Goal: Information Seeking & Learning: Check status

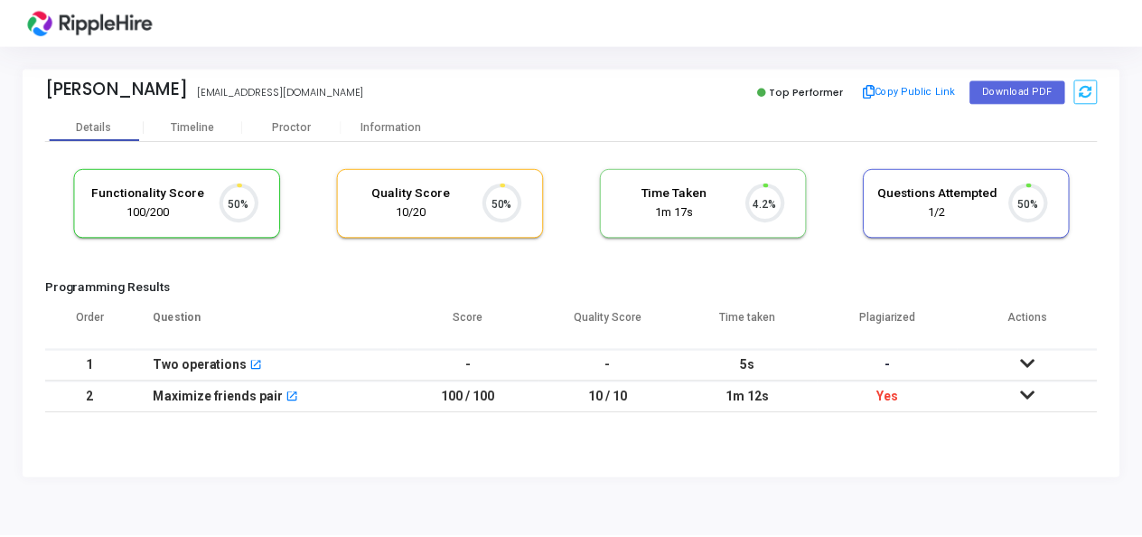
scroll to position [38, 45]
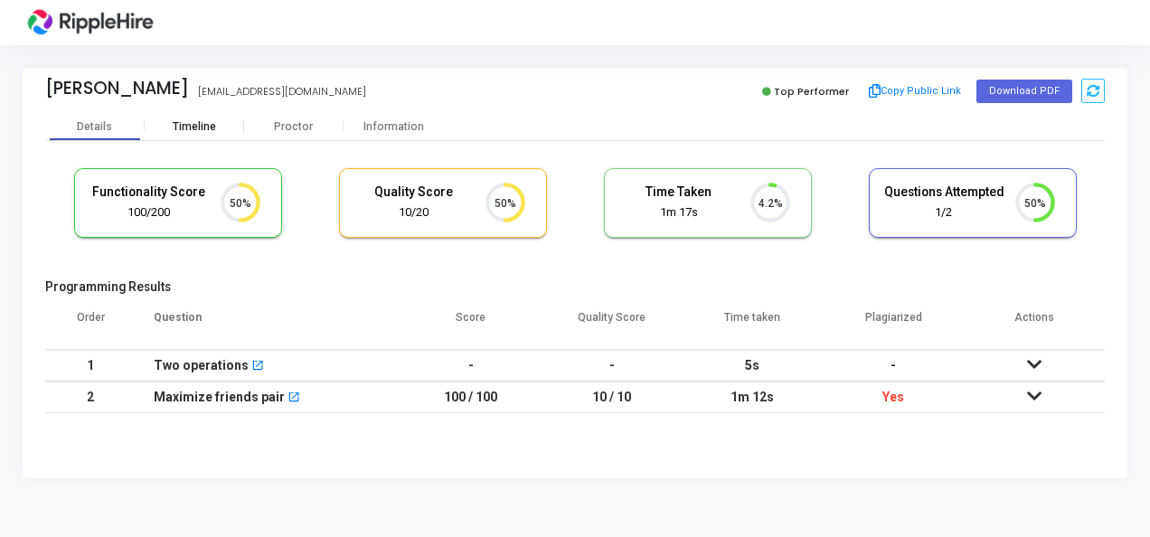
click at [193, 121] on div "Timeline" at bounding box center [194, 127] width 43 height 14
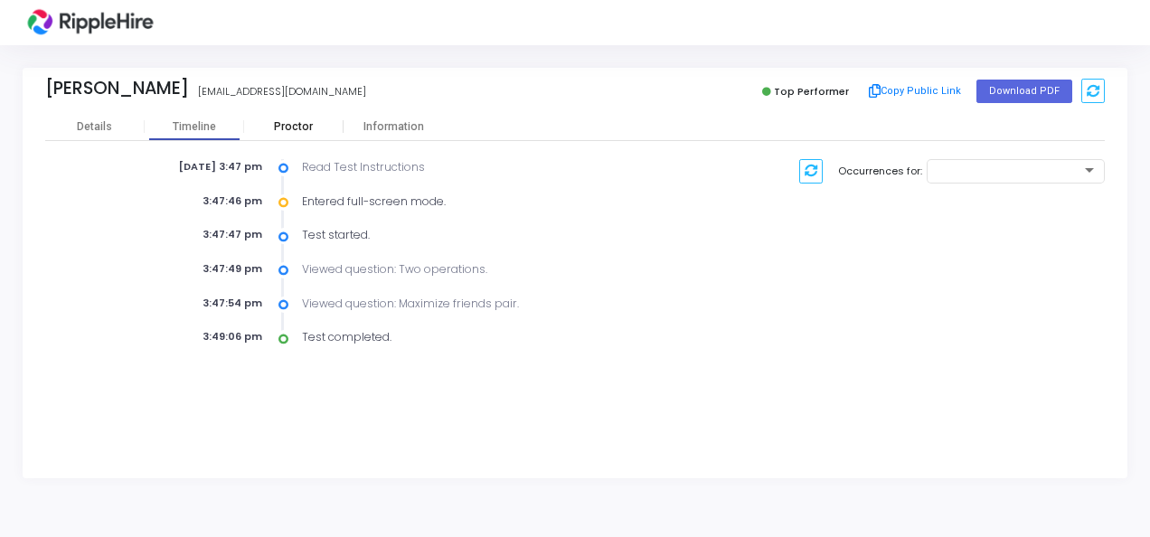
click at [298, 123] on div "Proctor" at bounding box center [293, 127] width 99 height 14
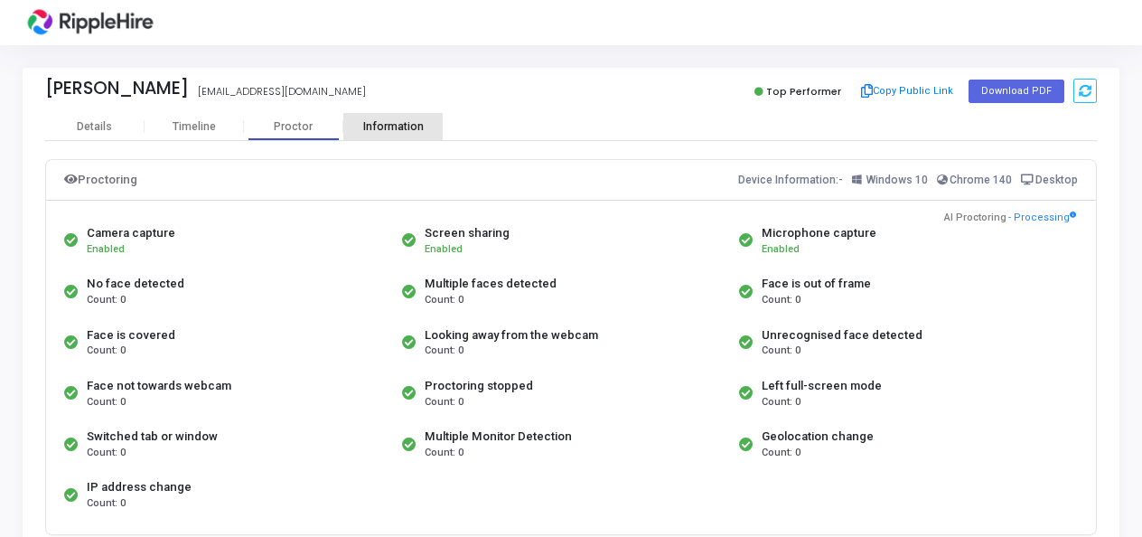
click at [403, 123] on div "Information" at bounding box center [392, 127] width 99 height 14
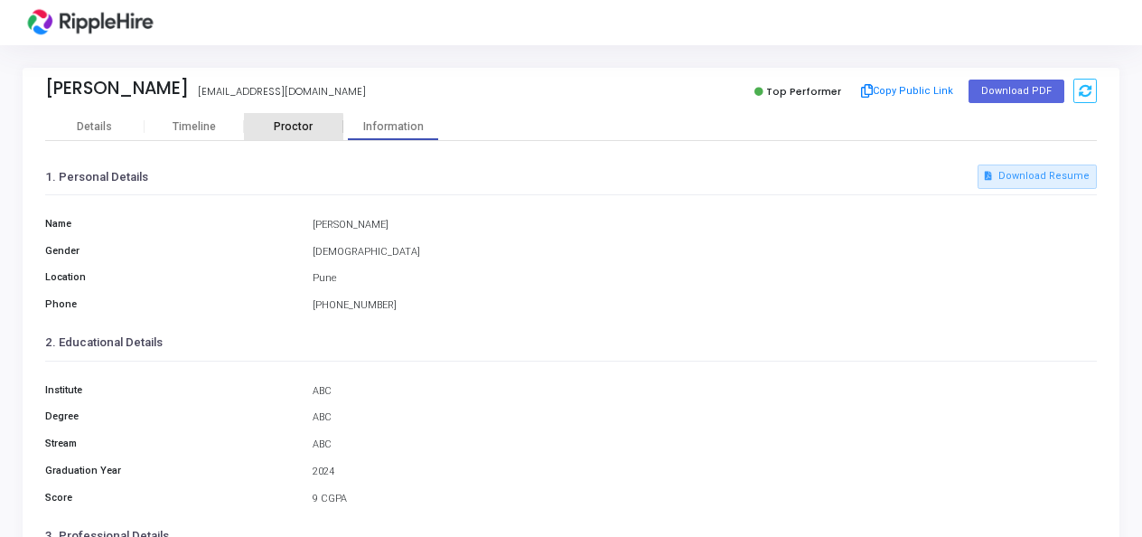
click at [280, 133] on div "Proctor" at bounding box center [293, 126] width 99 height 27
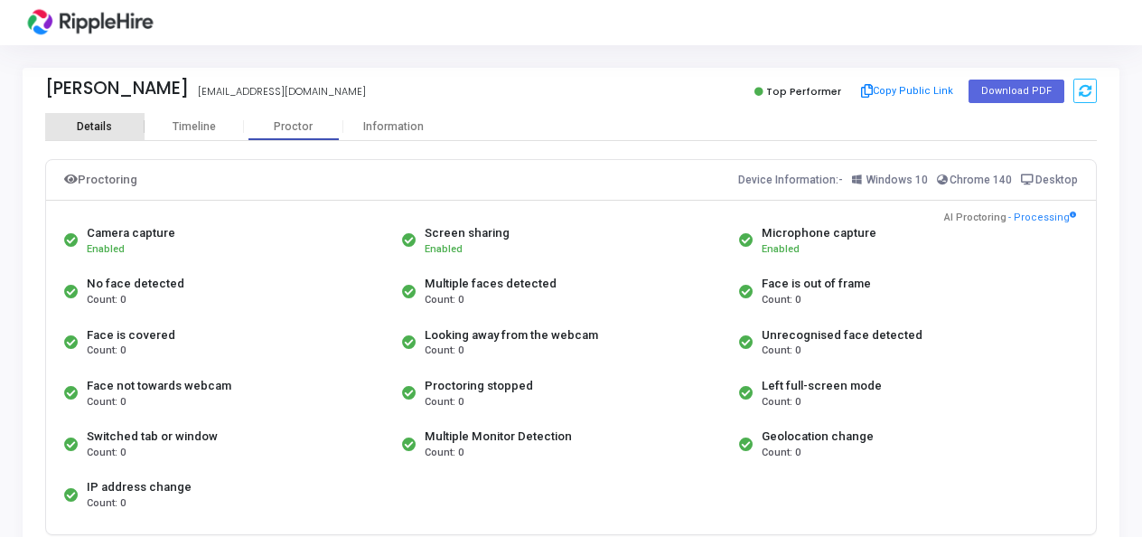
click at [103, 125] on div "Details" at bounding box center [94, 127] width 35 height 14
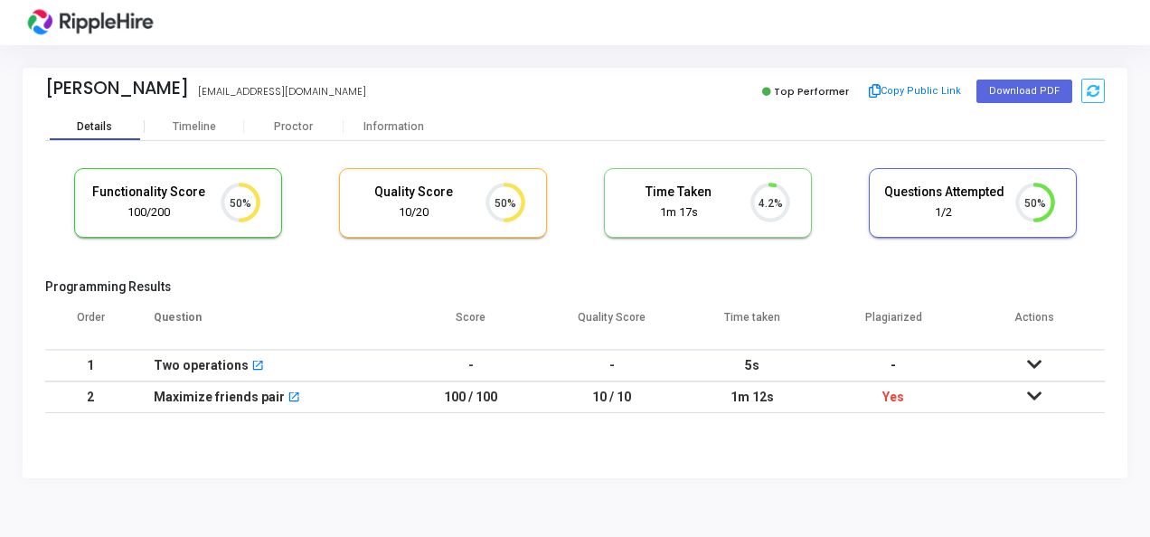
scroll to position [38, 45]
